Goal: Task Accomplishment & Management: Understand process/instructions

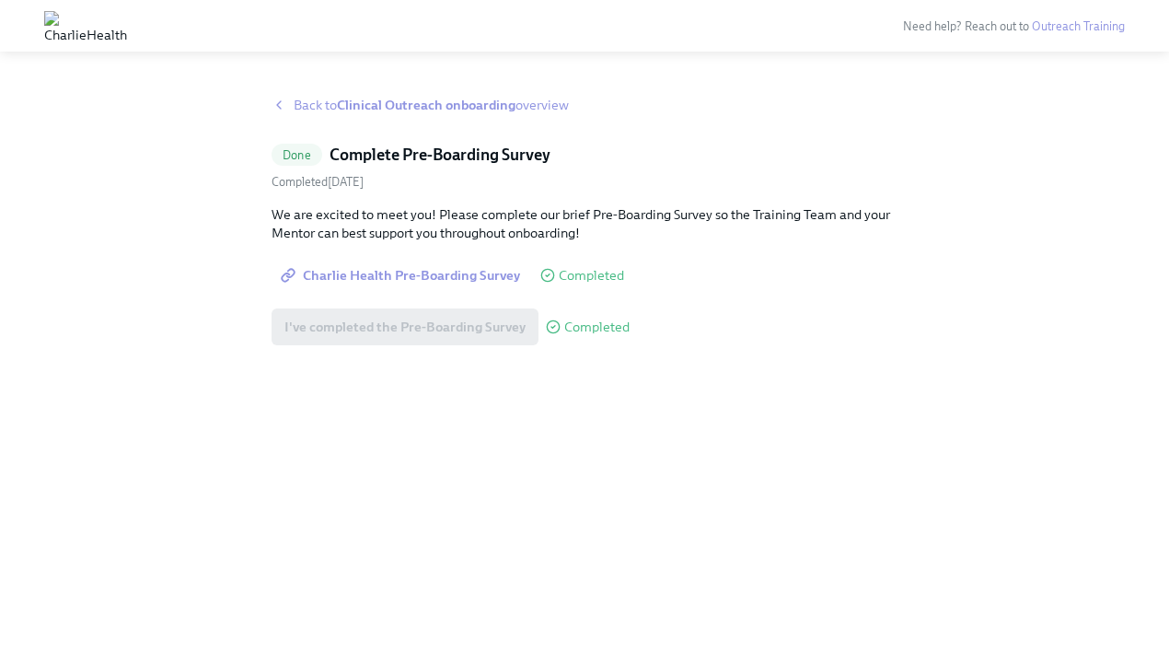
click at [276, 103] on icon at bounding box center [278, 105] width 15 height 15
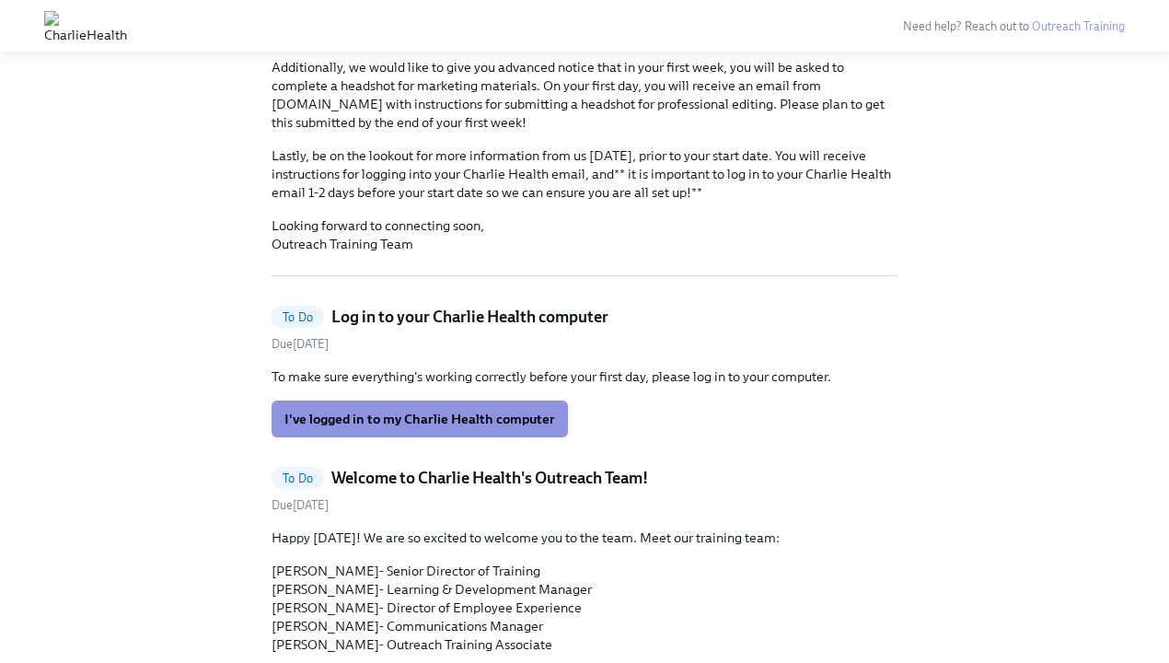
scroll to position [314, 0]
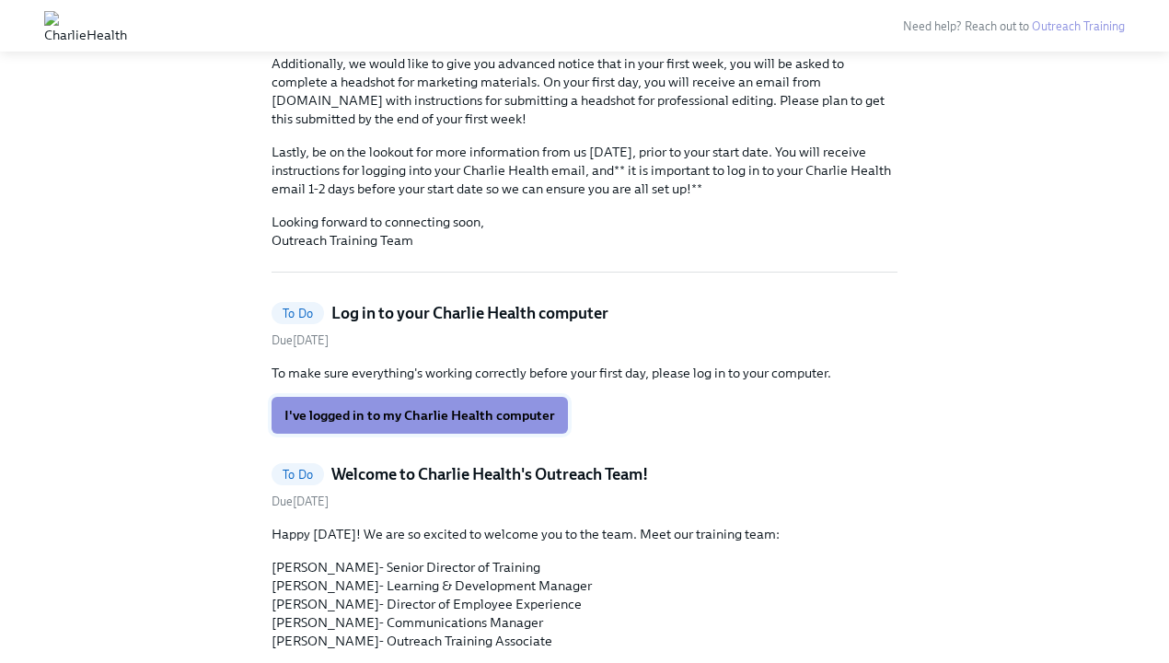
click at [421, 406] on span "I've logged in to my Charlie Health computer" at bounding box center [419, 415] width 271 height 18
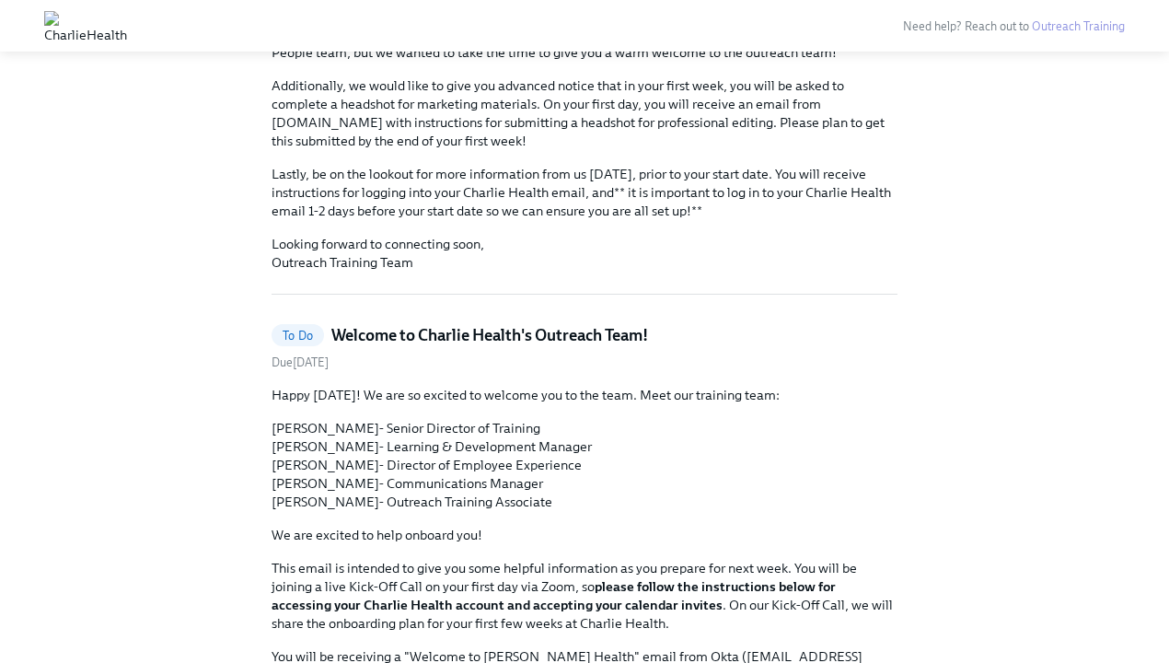
scroll to position [304, 0]
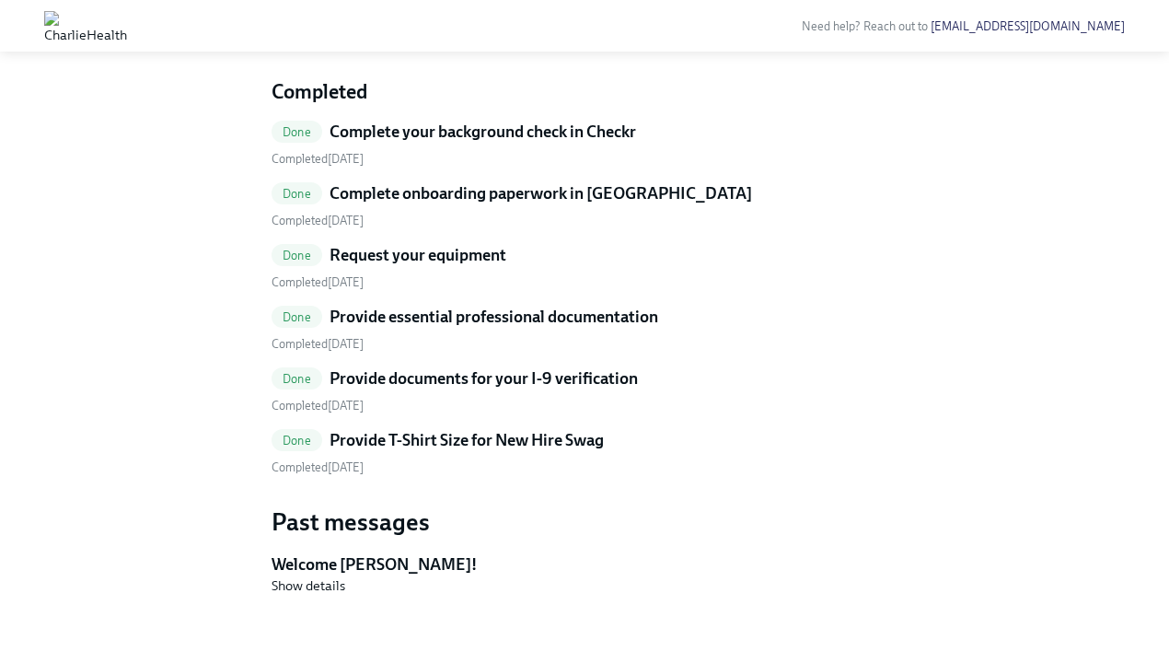
scroll to position [708, 0]
